Goal: Task Accomplishment & Management: Use online tool/utility

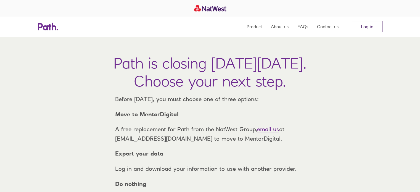
click at [356, 28] on link "Log in" at bounding box center [366, 26] width 31 height 11
click at [367, 23] on link "Log in" at bounding box center [366, 26] width 31 height 11
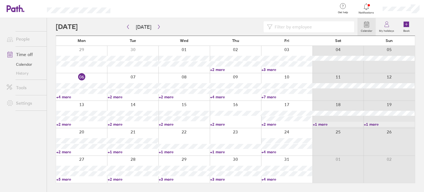
click at [263, 97] on link "+7 more" at bounding box center [286, 96] width 51 height 5
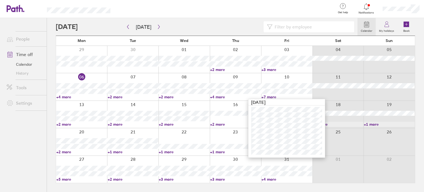
click at [283, 97] on link "+7 more" at bounding box center [286, 96] width 51 height 5
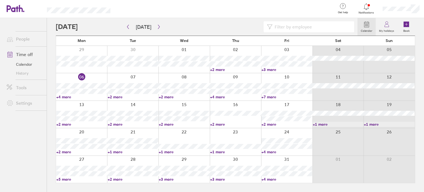
click at [287, 103] on div at bounding box center [286, 114] width 51 height 27
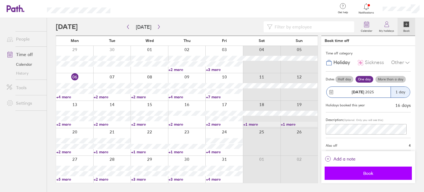
click at [361, 172] on span "Book" at bounding box center [367, 172] width 79 height 5
